Goal: Task Accomplishment & Management: Use online tool/utility

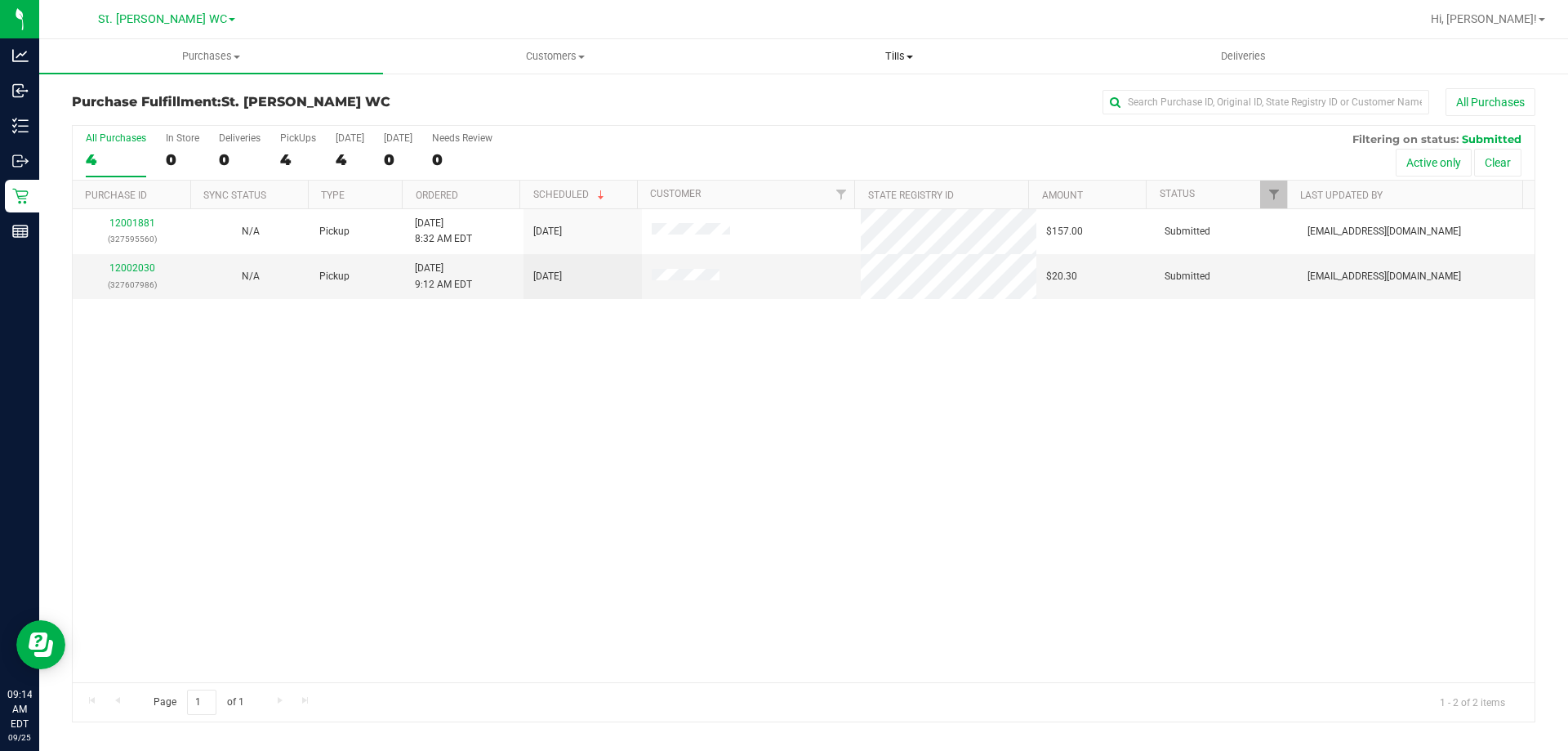
click at [951, 64] on uib-tab-heading "Tills Manage tills Reconcile e-payments" at bounding box center [899, 56] width 342 height 32
click at [836, 104] on li "Manage tills" at bounding box center [899, 98] width 344 height 20
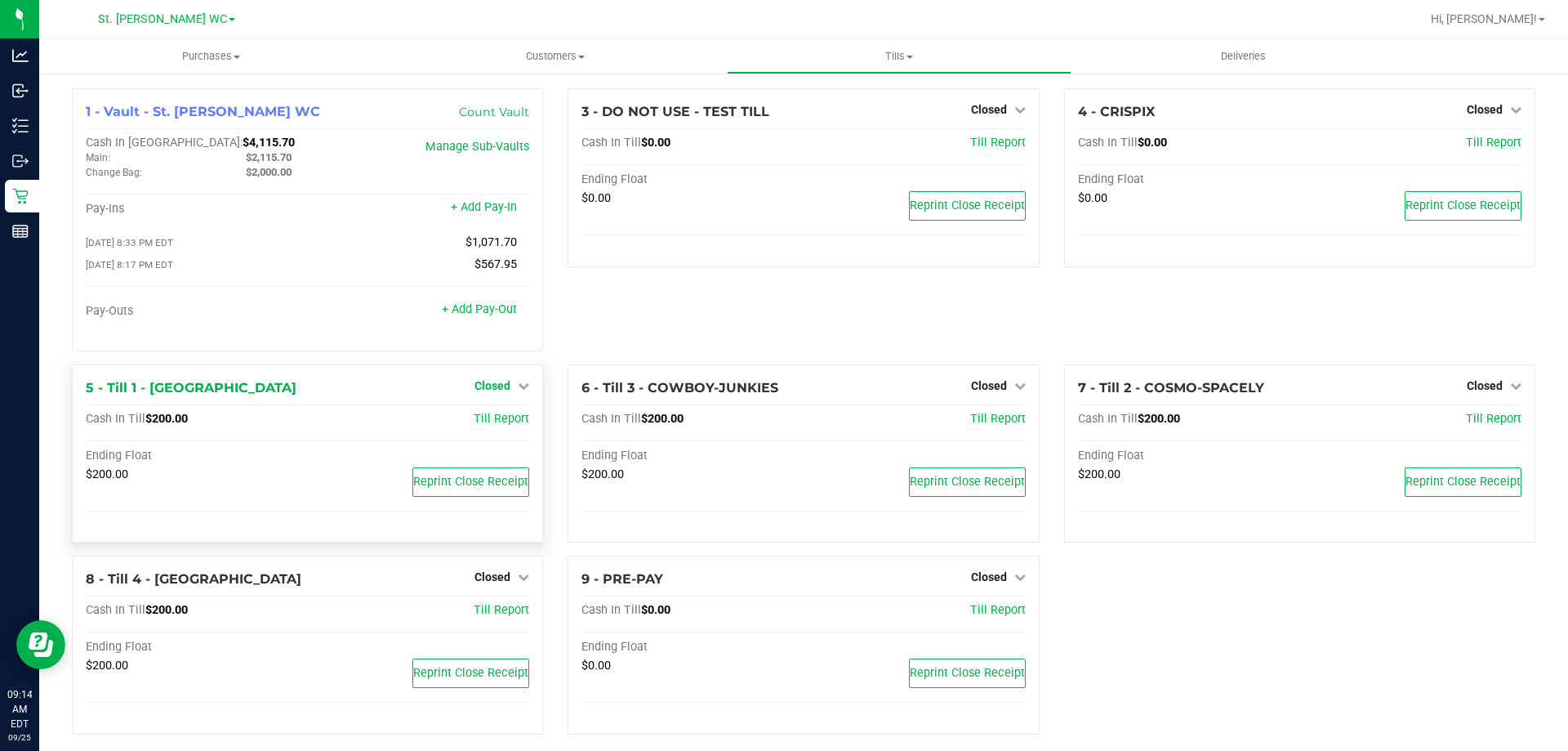
click at [497, 392] on span "Closed" at bounding box center [493, 386] width 36 height 13
click at [495, 426] on link "Open Till" at bounding box center [492, 419] width 43 height 13
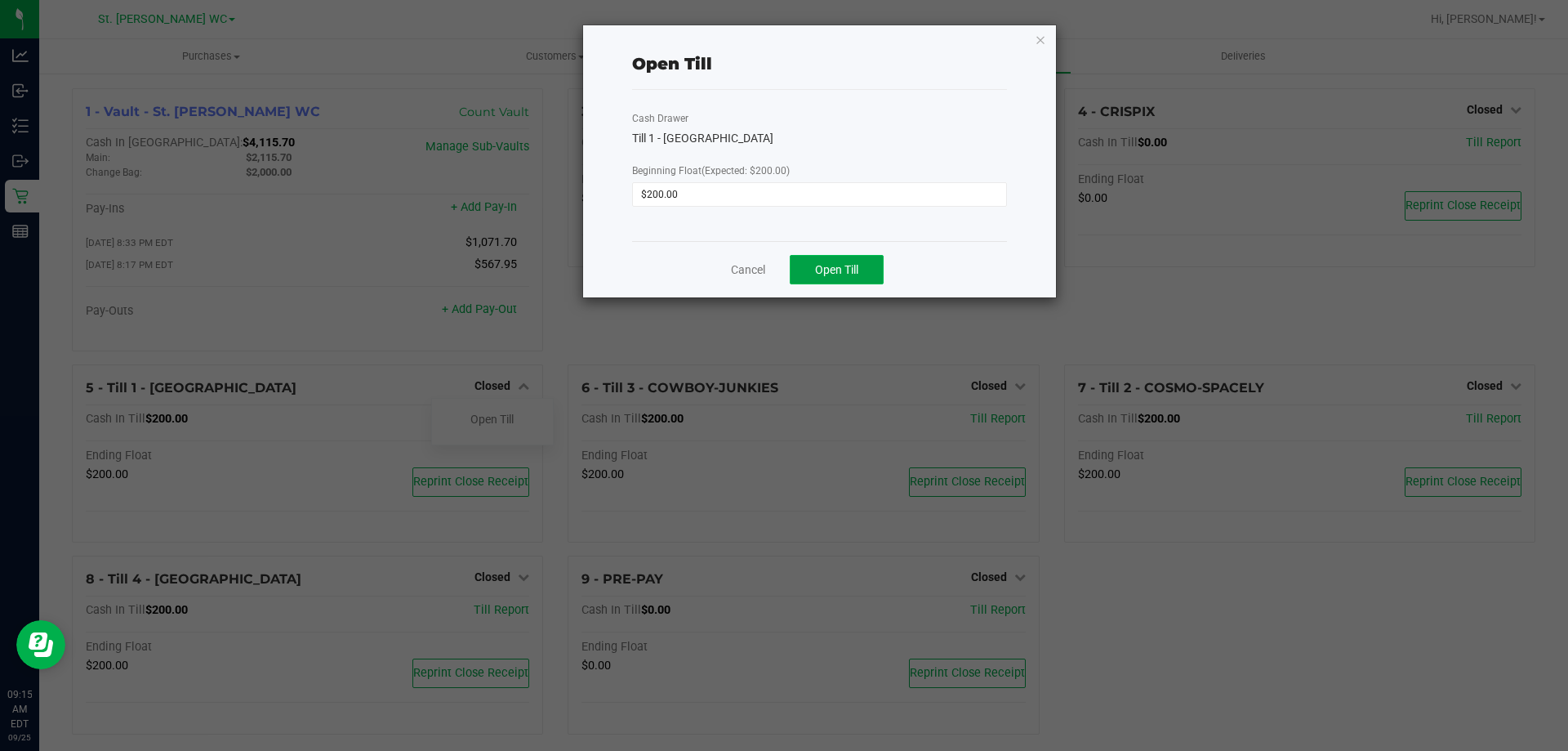
click at [840, 264] on span "Open Till" at bounding box center [837, 269] width 43 height 13
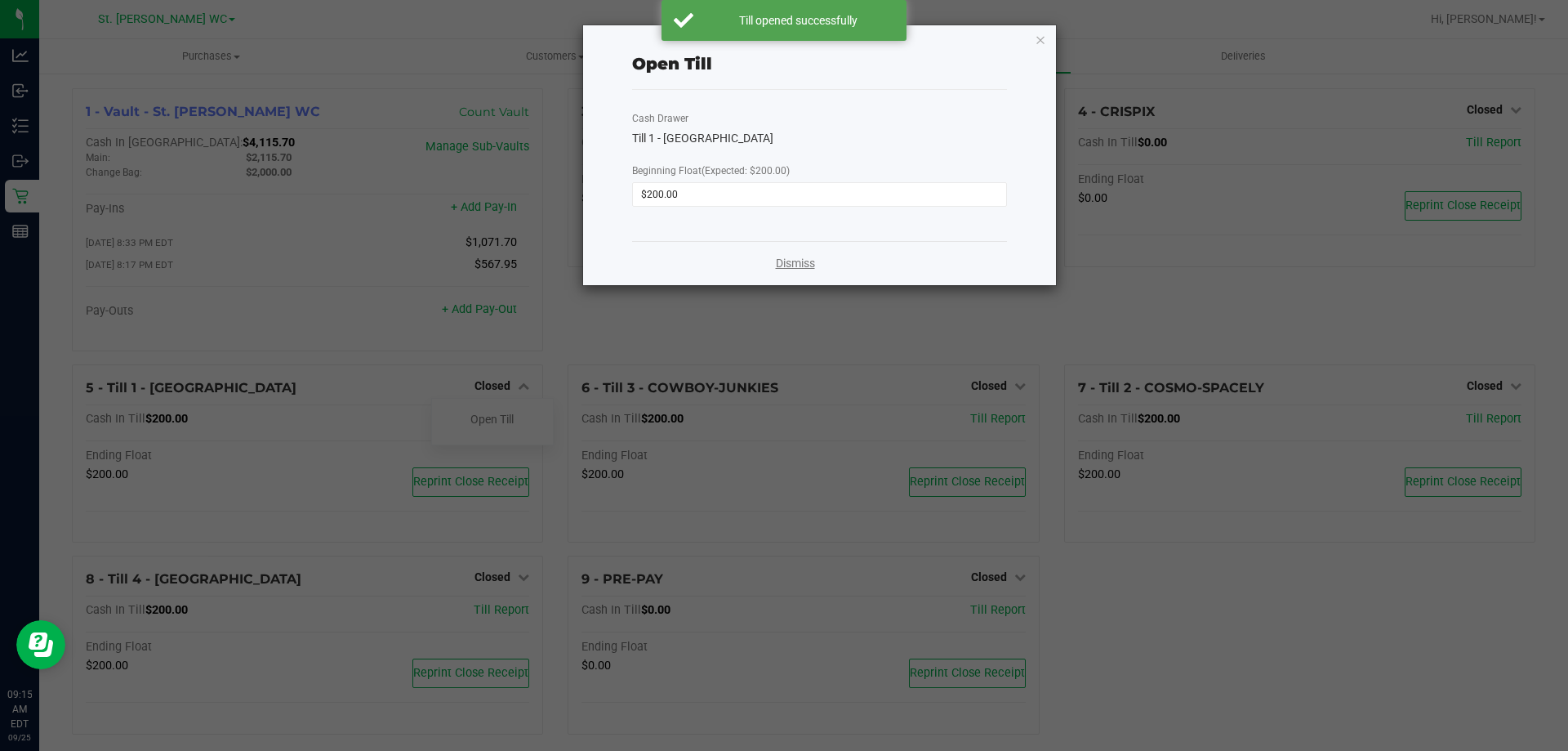
click at [776, 268] on link "Dismiss" at bounding box center [795, 264] width 39 height 17
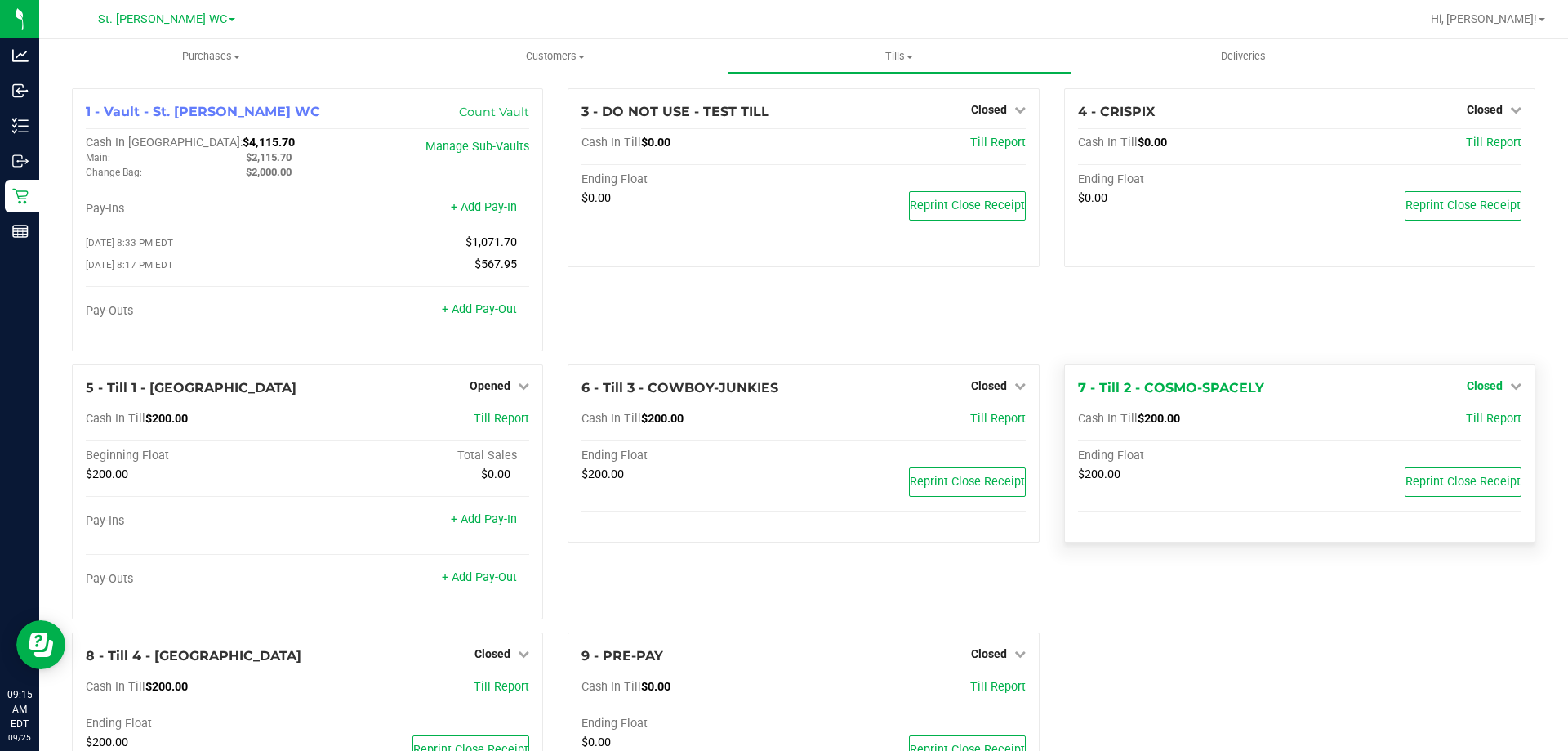
drag, startPoint x: 1476, startPoint y: 375, endPoint x: 1478, endPoint y: 383, distance: 8.2
click at [1478, 376] on div "7 - Till 2 - COSMO-SPACELY Closed Open Till Cash In Till $200.00 Till Report En…" at bounding box center [1301, 453] width 472 height 179
click at [1478, 383] on span "Closed" at bounding box center [1485, 386] width 36 height 13
click at [1464, 419] on link "Open Till" at bounding box center [1484, 419] width 43 height 13
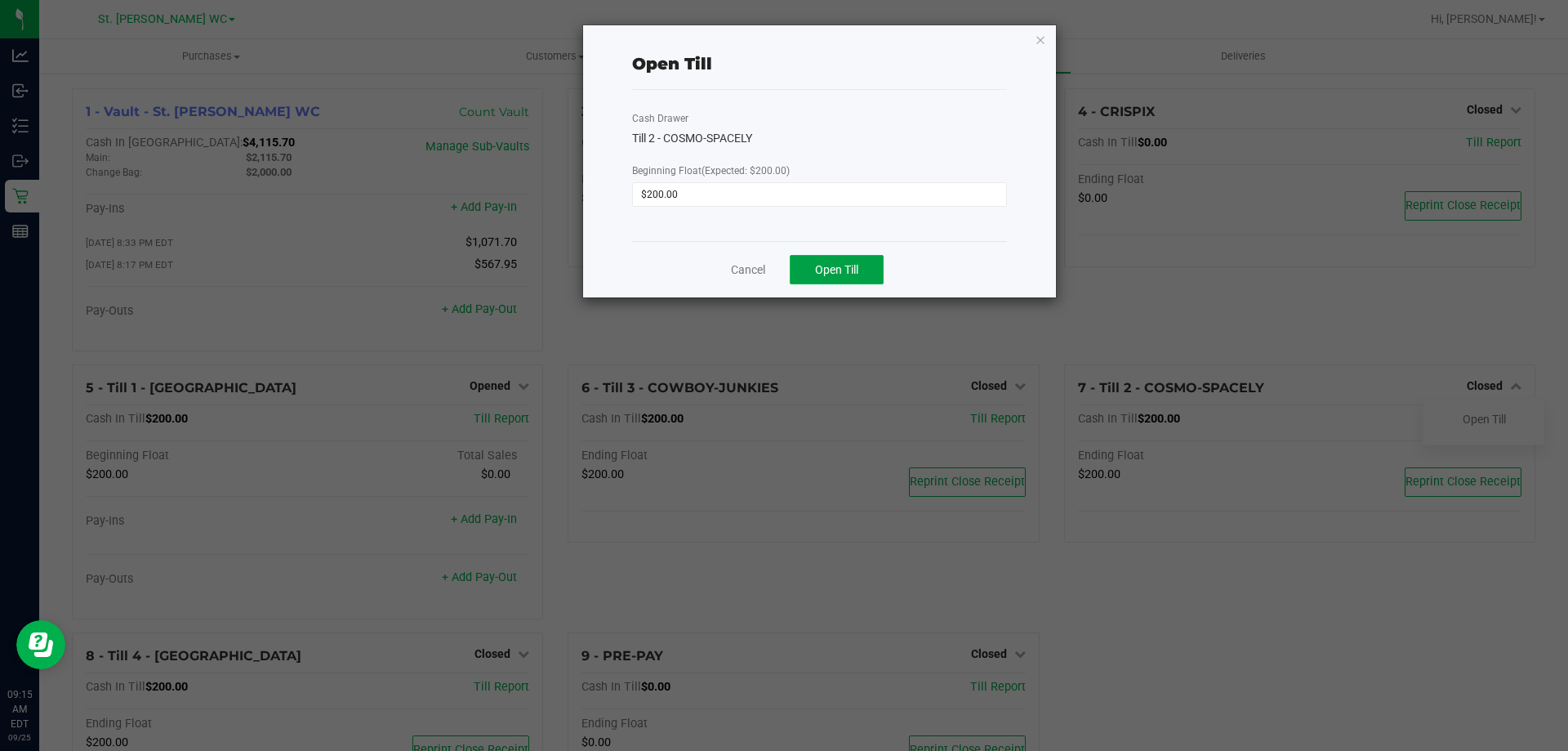
click at [847, 272] on span "Open Till" at bounding box center [837, 269] width 43 height 13
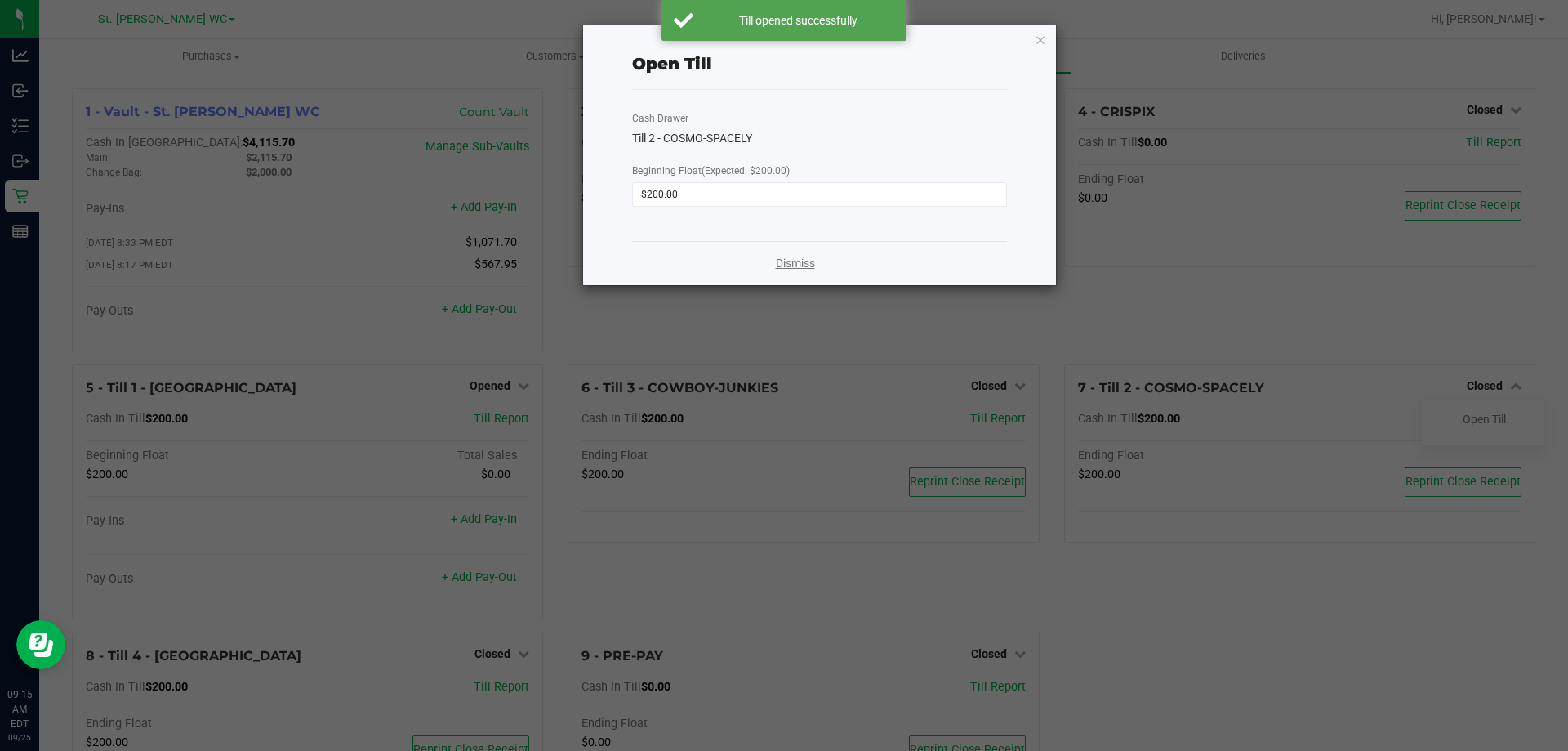
click at [782, 263] on link "Dismiss" at bounding box center [795, 264] width 39 height 17
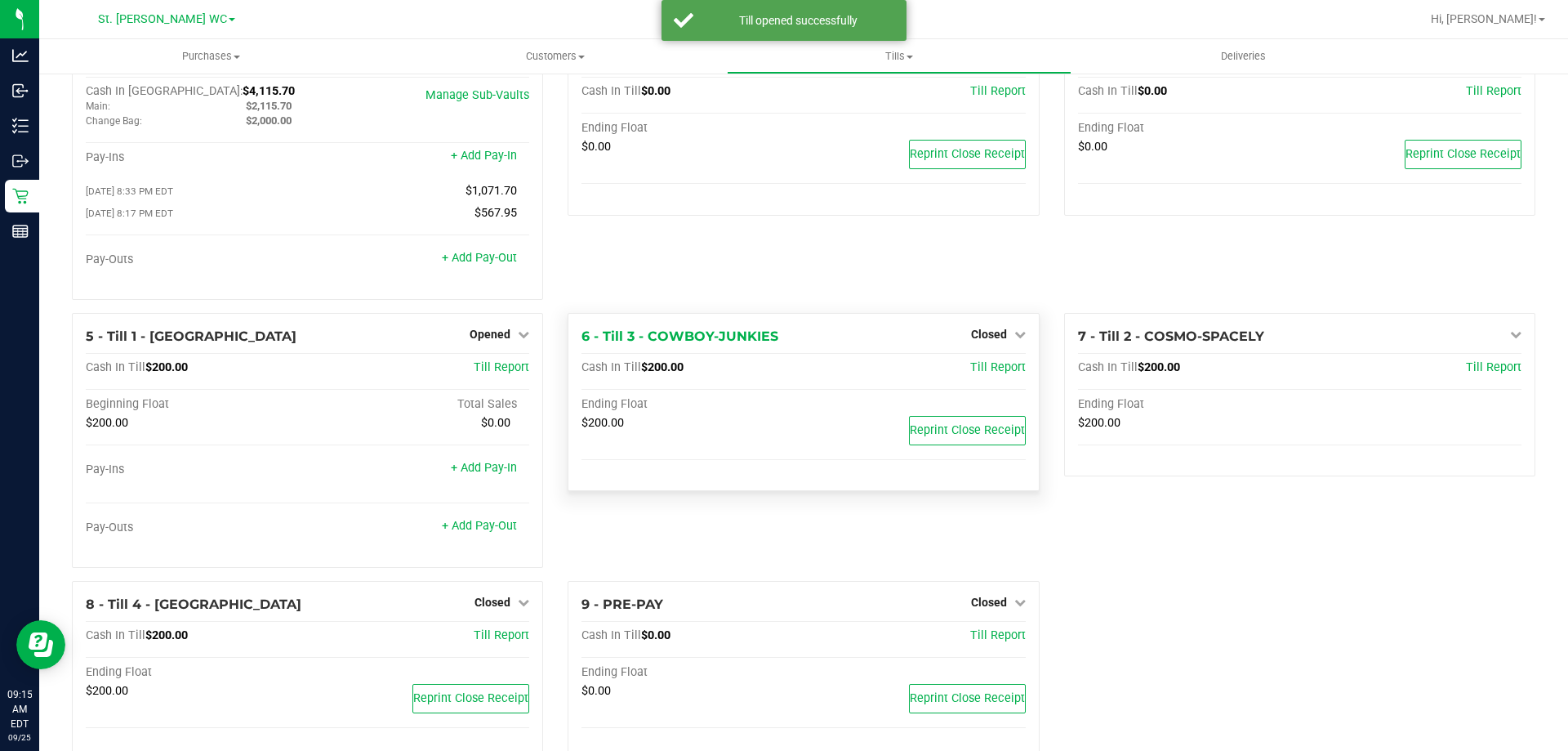
scroll to position [93, 0]
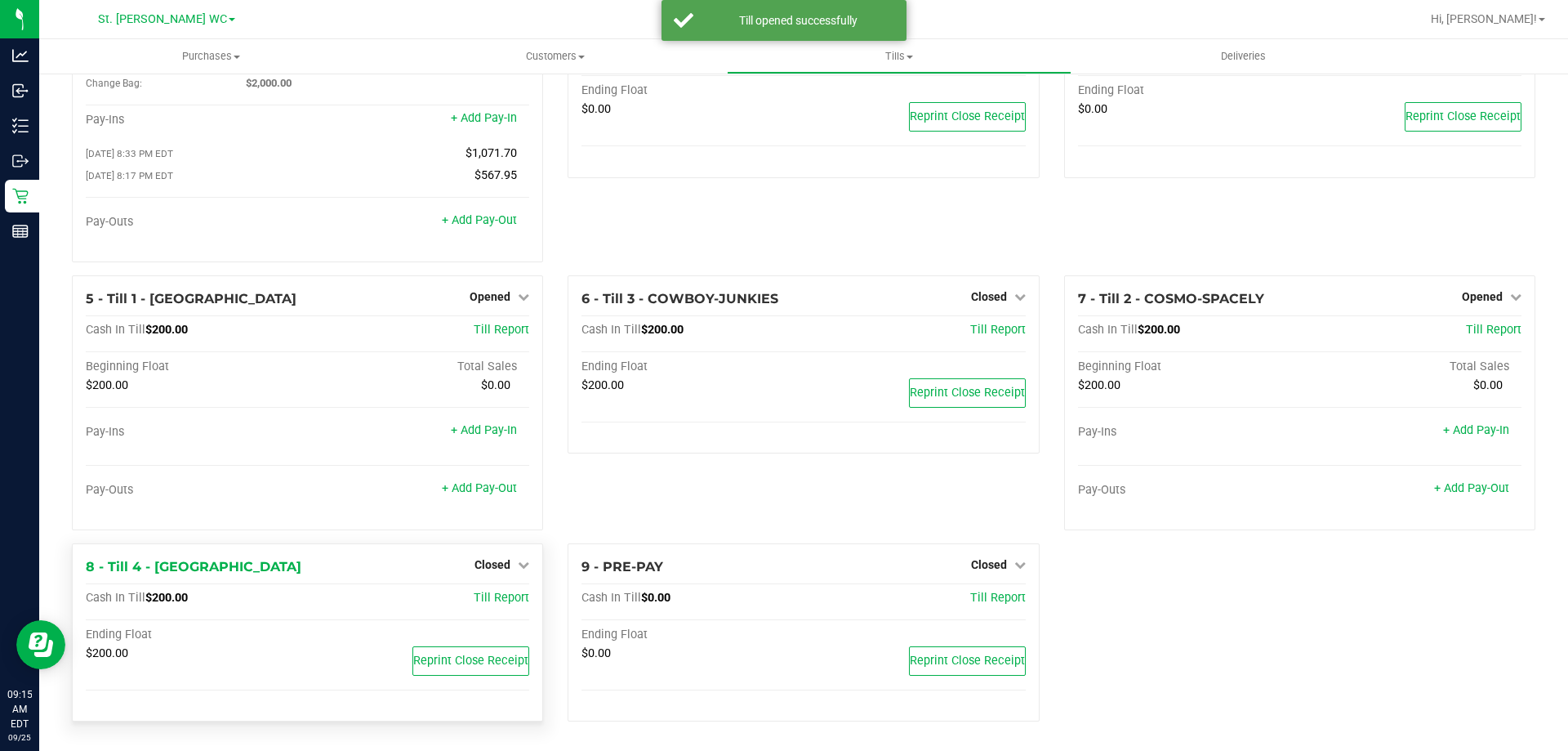
click at [500, 572] on div "Closed" at bounding box center [501, 565] width 54 height 20
click at [500, 563] on span "Closed" at bounding box center [493, 565] width 36 height 13
click at [507, 600] on link "Open Till" at bounding box center [492, 598] width 43 height 13
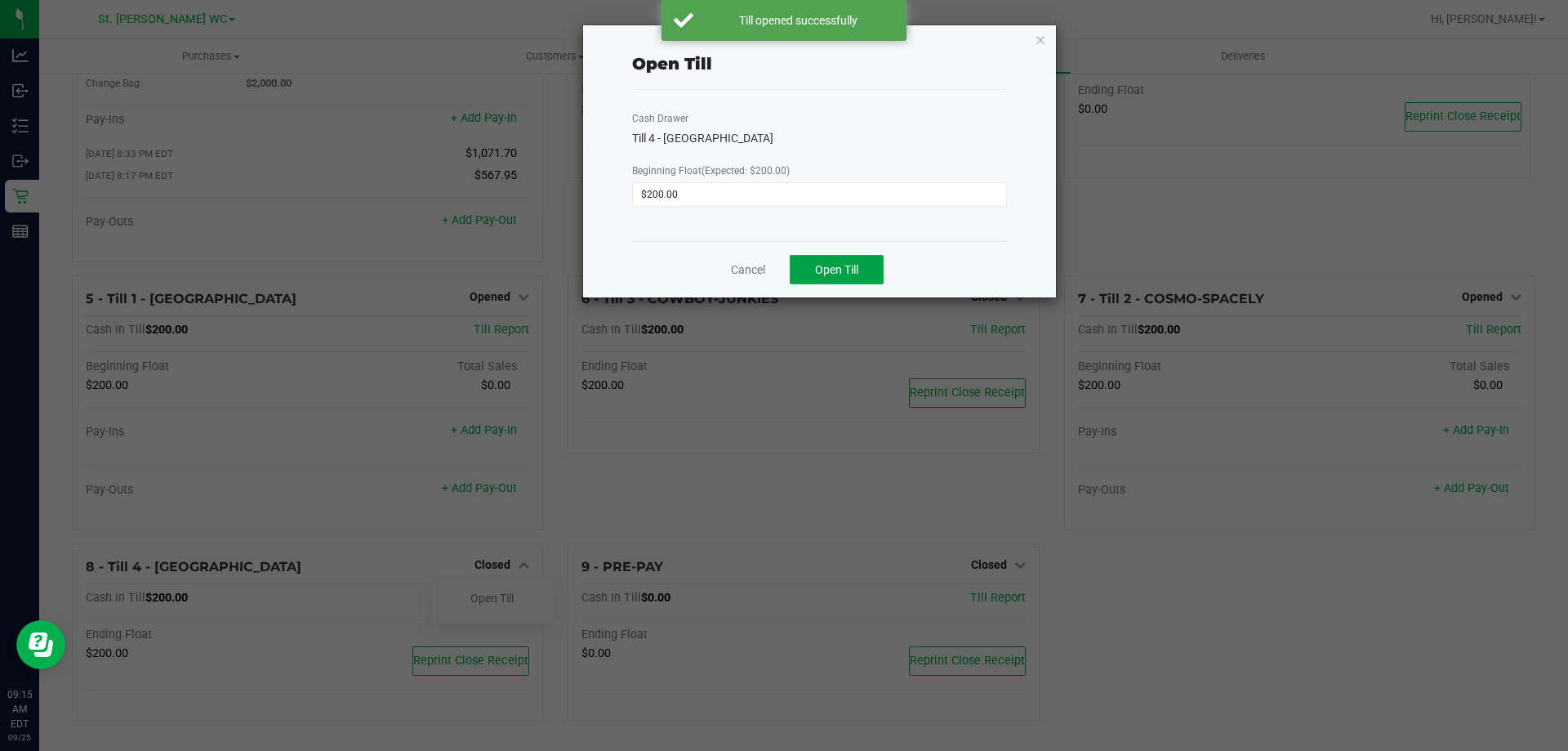
click at [824, 263] on span "Open Till" at bounding box center [837, 269] width 43 height 13
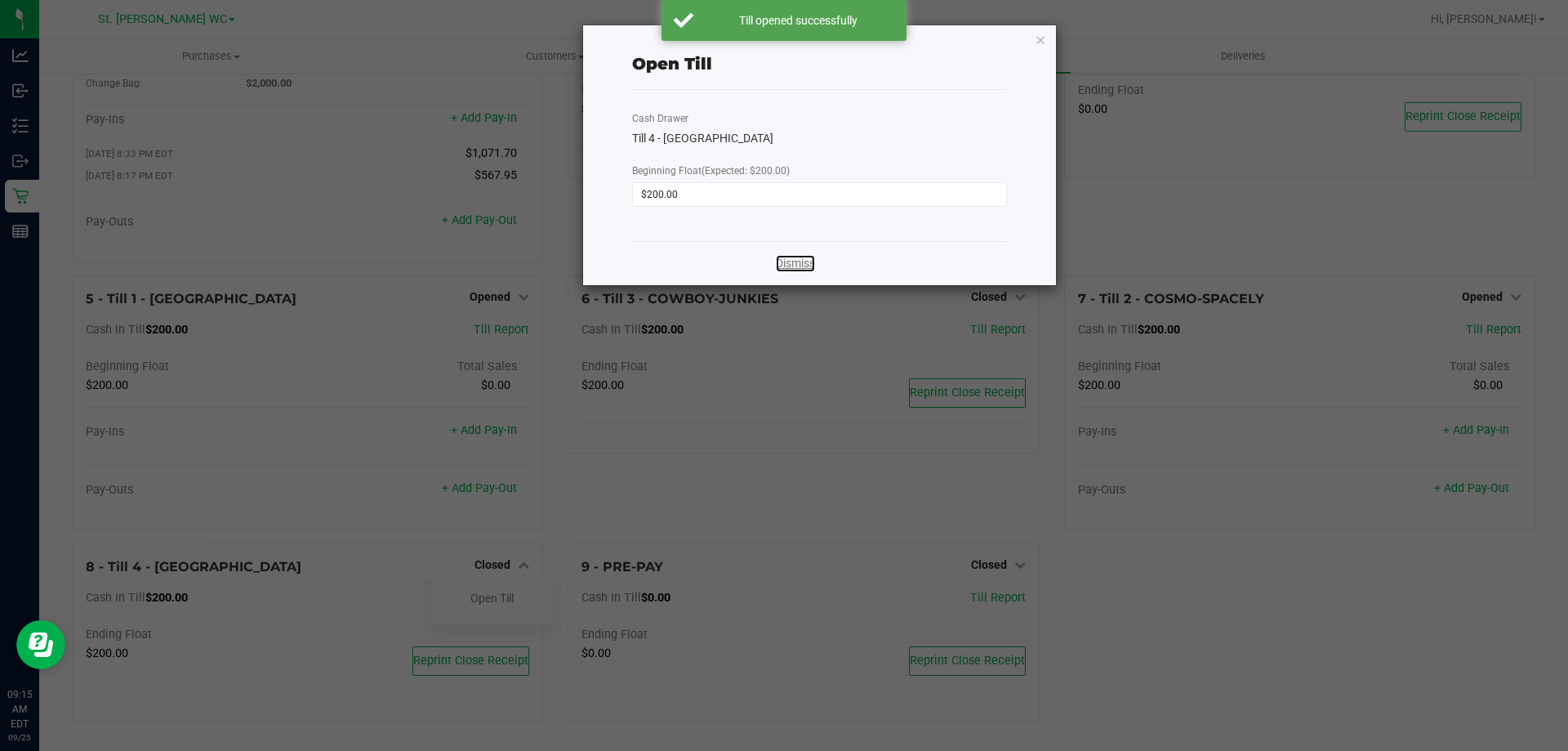
click at [784, 265] on link "Dismiss" at bounding box center [795, 264] width 39 height 17
